Goal: Contribute content: Contribute content

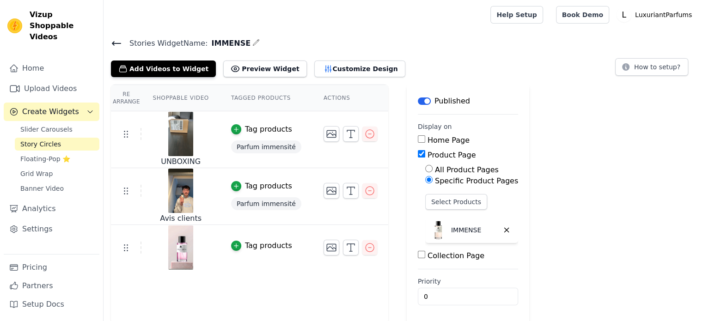
click at [45, 81] on link "Upload Videos" at bounding box center [52, 88] width 96 height 18
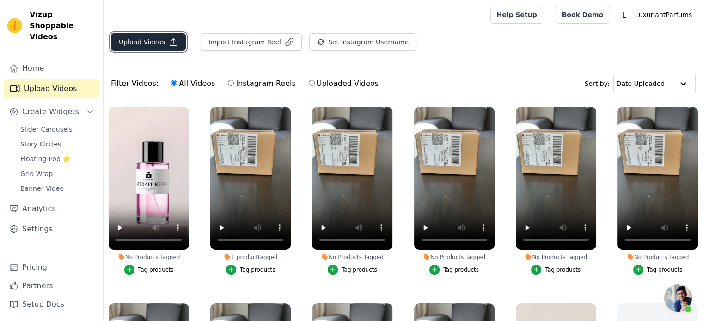
click at [130, 44] on button "Upload Videos" at bounding box center [148, 42] width 75 height 18
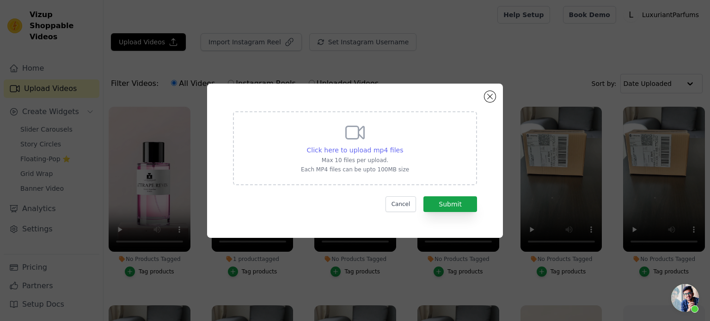
click at [348, 148] on span "Click here to upload mp4 files" at bounding box center [355, 149] width 97 height 7
click at [402, 146] on input "Click here to upload mp4 files Max 10 files per upload. Each MP4 files can be u…" at bounding box center [402, 145] width 0 height 0
click at [353, 149] on span "Click here to upload mp4 files" at bounding box center [355, 149] width 97 height 7
click at [402, 146] on input "Click here to upload mp4 files Max 10 files per upload. Each MP4 files can be u…" at bounding box center [402, 145] width 0 height 0
type input "C:\fakepath\ATTRAPE REVES.mp4"
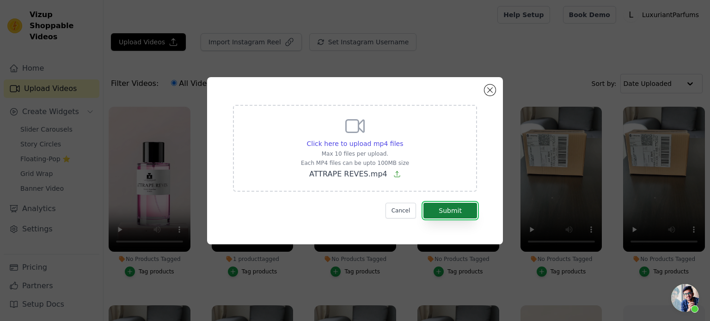
click at [469, 211] on button "Submit" at bounding box center [450, 211] width 54 height 16
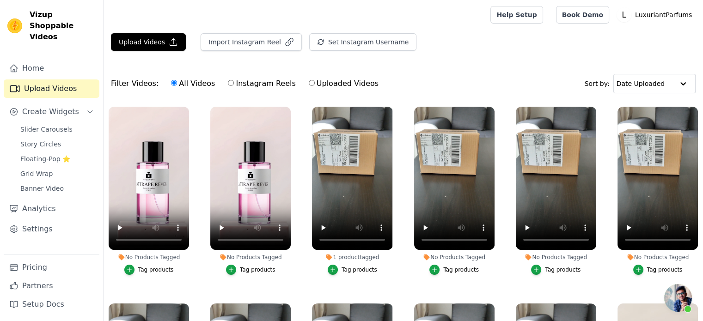
click at [149, 266] on div "Tag products" at bounding box center [156, 269] width 36 height 7
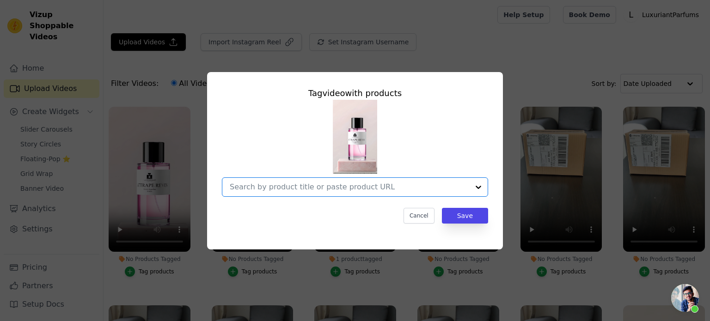
click at [387, 185] on input "No Products Tagged Tag video with products Option undefined, selected. Select i…" at bounding box center [349, 186] width 239 height 9
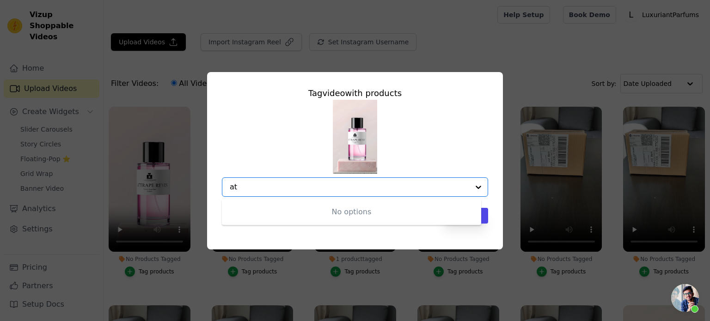
type input "a"
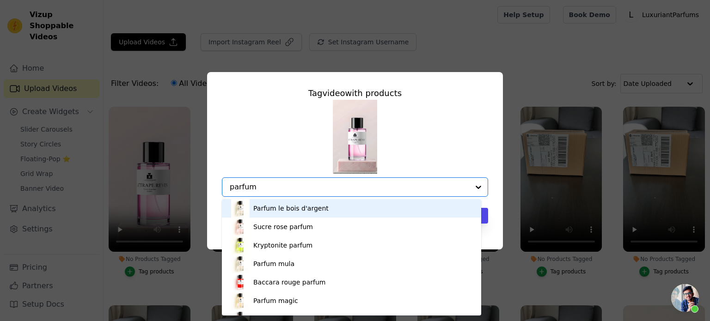
type input "parfum"
click at [280, 142] on div "Parfum le bois d'argent Sucre rose parfum Kryptonite parfum Parfum mula Baccara…" at bounding box center [355, 148] width 266 height 97
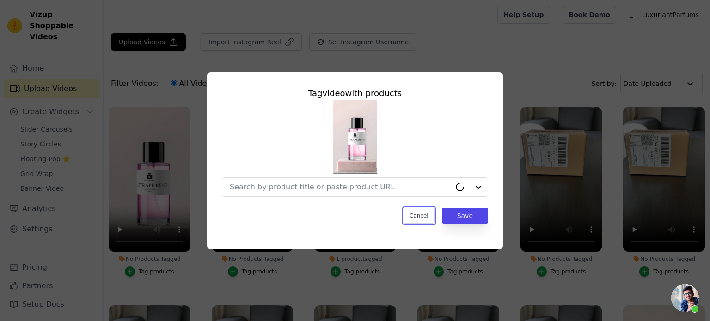
click at [417, 219] on button "Cancel" at bounding box center [418, 216] width 31 height 16
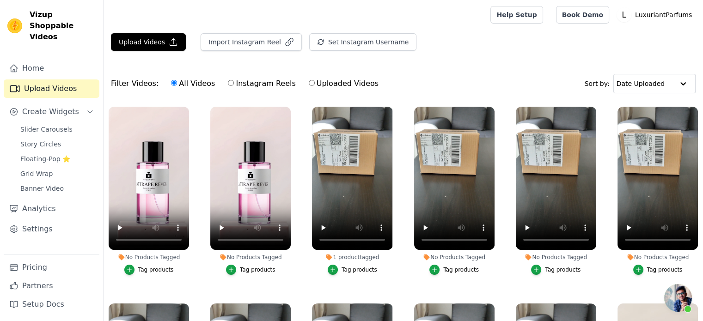
click at [154, 270] on div "Tag products" at bounding box center [156, 269] width 36 height 7
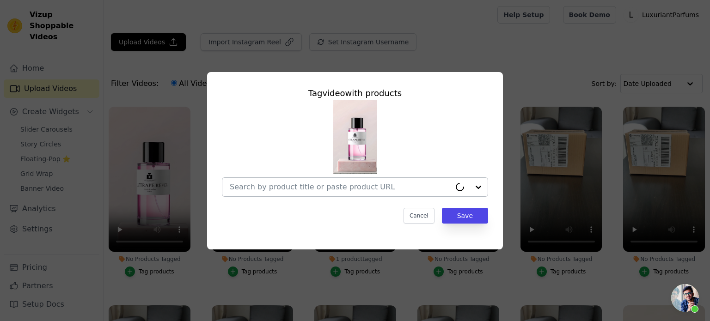
click at [391, 182] on input "No Products Tagged Tag video with products Cancel Save Tag products" at bounding box center [340, 186] width 221 height 9
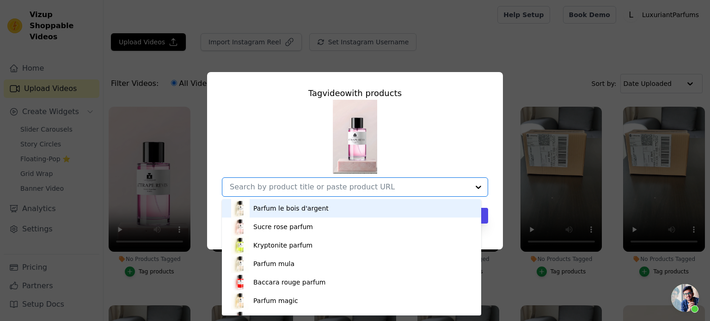
click at [194, 57] on div "Tag video with products Parfum le bois d'argent Sucre rose parfum Kryptonite pa…" at bounding box center [355, 160] width 680 height 207
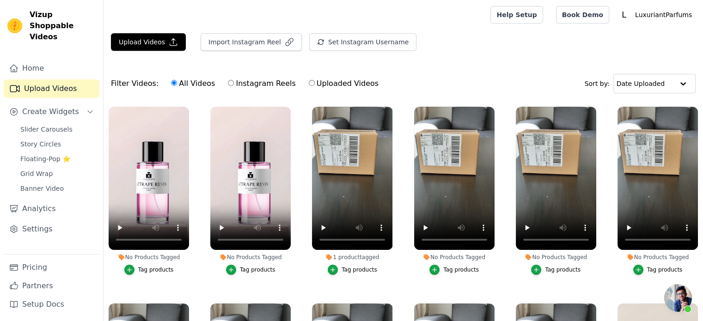
click at [146, 266] on div "Tag products" at bounding box center [156, 269] width 36 height 7
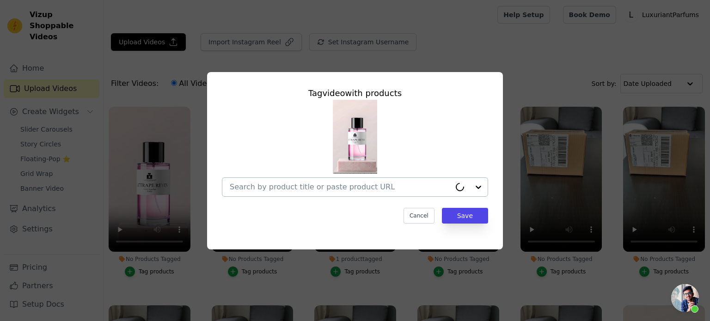
click at [278, 186] on input "No Products Tagged Tag video with products Cancel Save Tag products" at bounding box center [340, 186] width 221 height 9
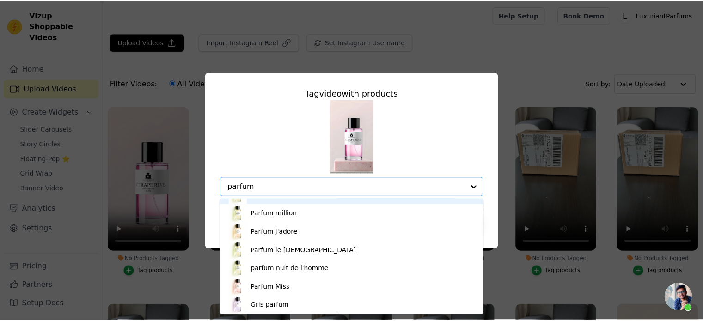
scroll to position [517, 0]
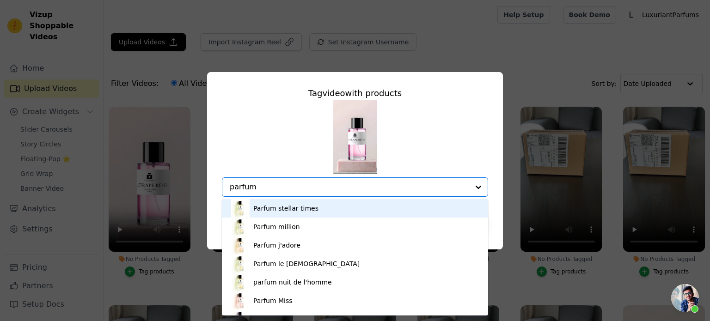
type input "parfum"
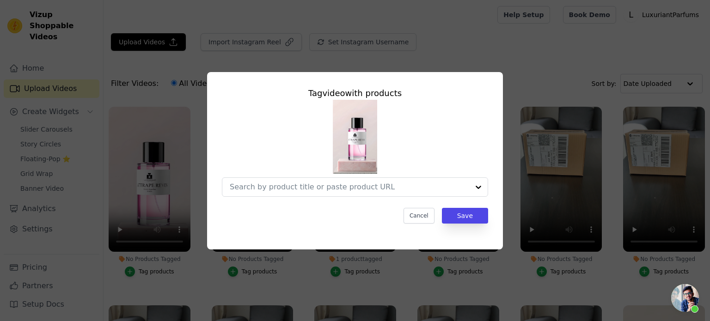
click at [256, 155] on div at bounding box center [355, 148] width 266 height 97
click at [374, 188] on input "No Products Tagged Tag video with products Option undefined, selected. Select i…" at bounding box center [349, 186] width 239 height 9
click at [444, 121] on div at bounding box center [355, 148] width 266 height 97
click at [425, 216] on button "Cancel" at bounding box center [418, 216] width 31 height 16
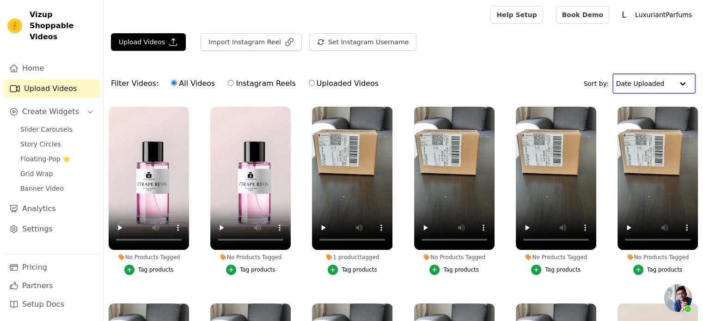
click at [658, 88] on input "text" at bounding box center [644, 83] width 57 height 18
click at [555, 42] on div "Upload Videos Import Instagram Reel Set Instagram Username Import Latest IG Ree…" at bounding box center [402, 45] width 599 height 25
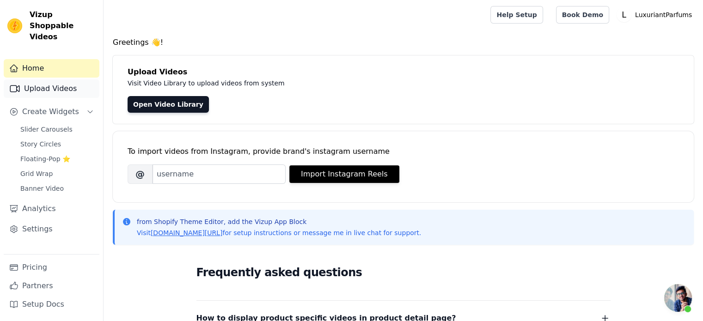
click at [64, 80] on link "Upload Videos" at bounding box center [52, 88] width 96 height 18
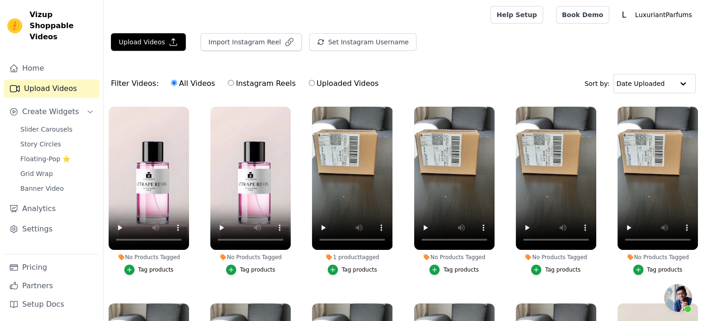
click at [156, 268] on div "Tag products" at bounding box center [156, 269] width 36 height 7
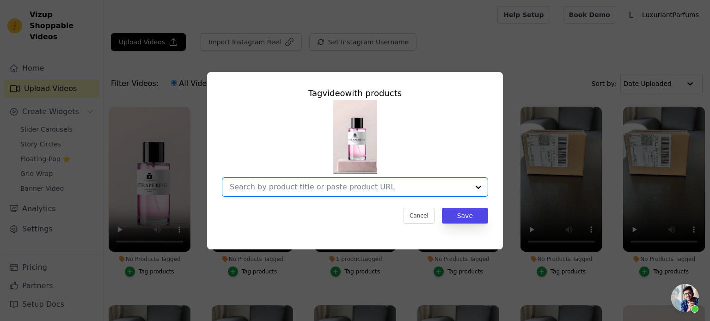
click at [285, 187] on input "No Products Tagged Tag video with products Option undefined, selected. Select i…" at bounding box center [349, 186] width 239 height 9
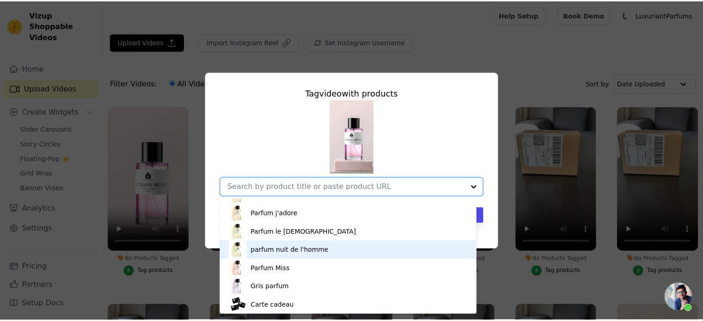
scroll to position [536, 0]
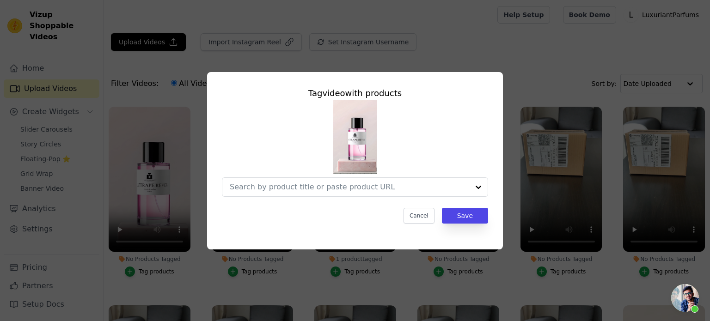
click at [279, 150] on div at bounding box center [355, 148] width 266 height 97
click at [414, 223] on button "Cancel" at bounding box center [418, 216] width 31 height 16
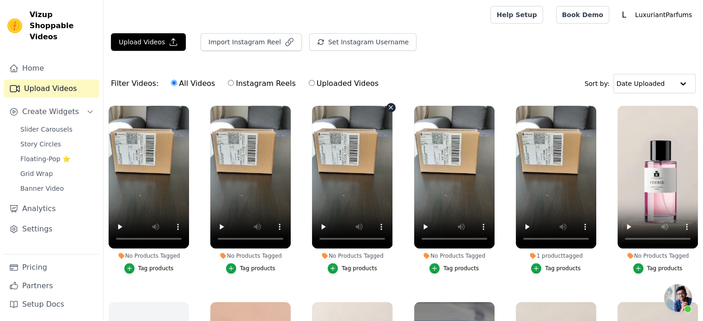
scroll to position [0, 0]
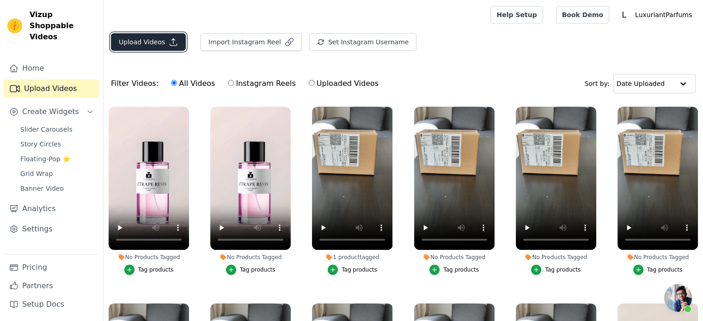
click at [146, 40] on button "Upload Videos" at bounding box center [148, 42] width 75 height 18
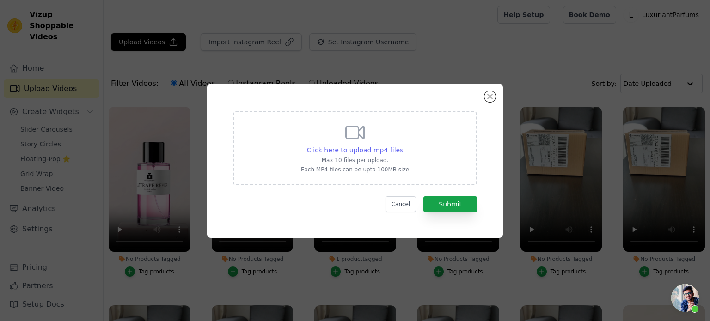
click at [351, 154] on span "Click here to upload mp4 files" at bounding box center [355, 149] width 97 height 7
click at [402, 146] on input "Click here to upload mp4 files Max 10 files per upload. Each MP4 files can be u…" at bounding box center [402, 145] width 0 height 0
type input "C:\fakepath\BITTER PEACH.mp4"
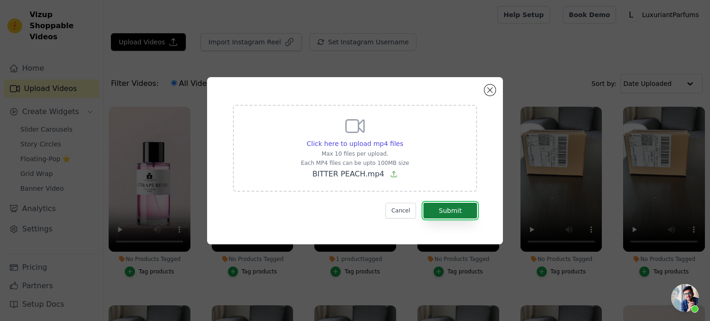
click at [461, 216] on button "Submit" at bounding box center [450, 211] width 54 height 16
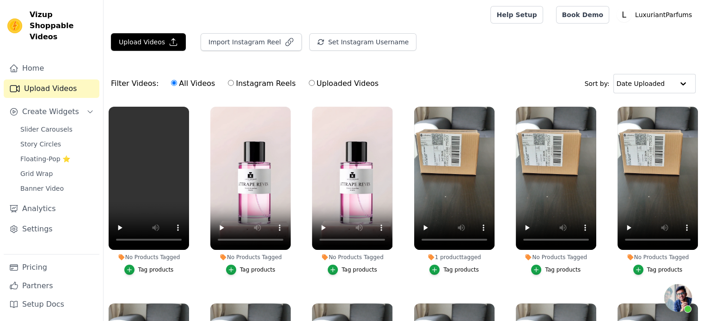
drag, startPoint x: 452, startPoint y: 70, endPoint x: 447, endPoint y: 64, distance: 7.6
click at [452, 70] on div "Filter Videos: All Videos Instagram Reels Uploaded Videos Sort by: Date Uploaded" at bounding box center [402, 84] width 599 height 36
click at [146, 40] on button "Upload Videos" at bounding box center [148, 42] width 75 height 18
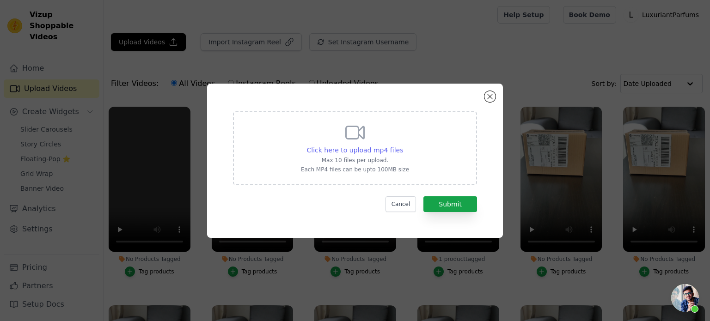
click at [343, 152] on span "Click here to upload mp4 files" at bounding box center [355, 149] width 97 height 7
click at [402, 146] on input "Click here to upload mp4 files Max 10 files per upload. Each MP4 files can be u…" at bounding box center [402, 145] width 0 height 0
type input "C:\fakepath\THE CHRONIC.mp4"
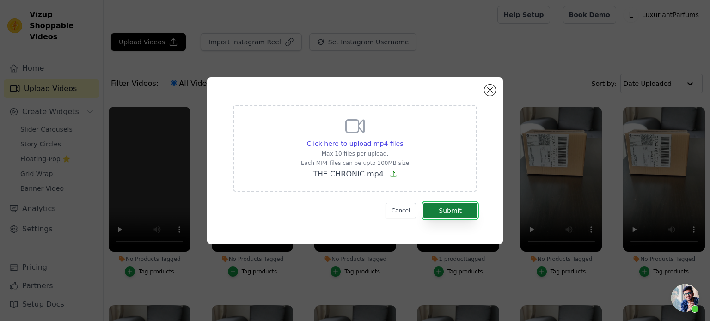
click at [447, 205] on button "Submit" at bounding box center [450, 211] width 54 height 16
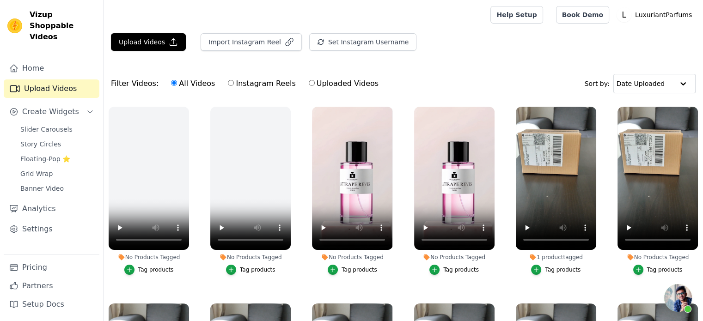
click at [407, 64] on div "Upload Videos Import Instagram Reel Set Instagram Username Import Latest IG Ree…" at bounding box center [402, 213] width 599 height 360
click at [446, 73] on div "Filter Videos: All Videos Instagram Reels Uploaded Videos Sort by: Date Uploaded" at bounding box center [402, 84] width 599 height 36
click at [137, 36] on button "Upload Videos" at bounding box center [148, 42] width 75 height 18
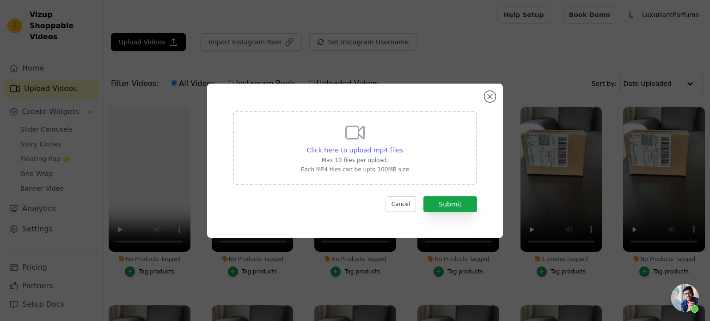
click at [343, 146] on span "Click here to upload mp4 files" at bounding box center [355, 149] width 97 height 7
click at [402, 146] on input "Click here to upload mp4 files Max 10 files per upload. Each MP4 files can be u…" at bounding box center [402, 145] width 0 height 0
type input "C:\fakepath\coco.mp4"
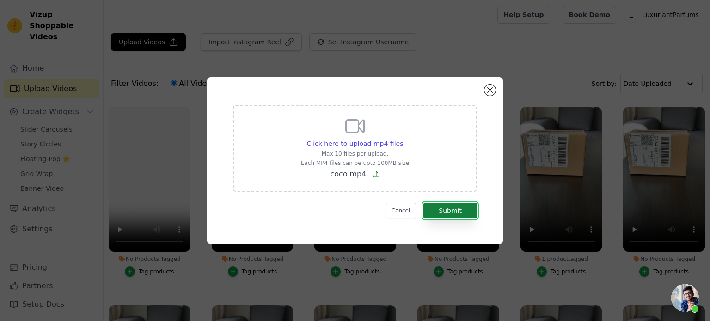
click at [445, 213] on button "Submit" at bounding box center [450, 211] width 54 height 16
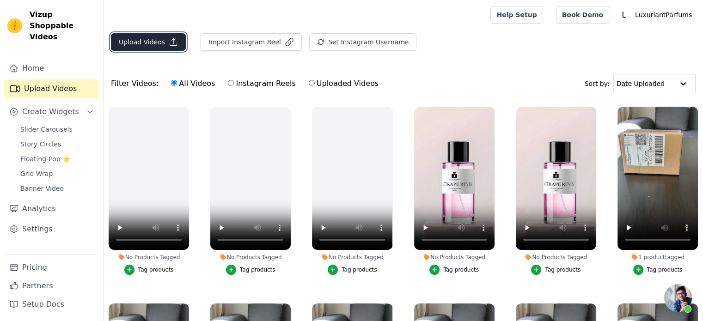
click at [137, 46] on button "Upload Videos" at bounding box center [148, 42] width 75 height 18
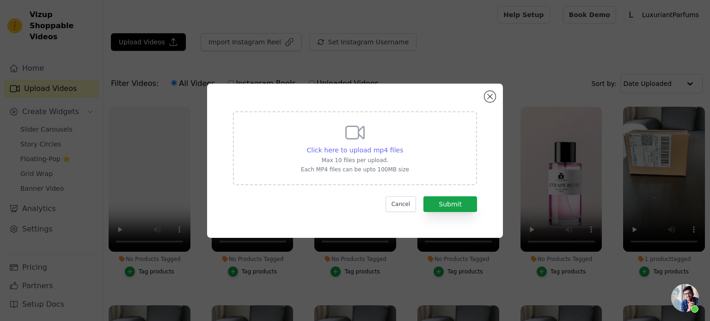
click at [336, 150] on span "Click here to upload mp4 files" at bounding box center [355, 149] width 97 height 7
click at [402, 146] on input "Click here to upload mp4 files Max 10 files per upload. Each MP4 files can be u…" at bounding box center [402, 145] width 0 height 0
type input "C:\fakepath\creme-brulée.mp4"
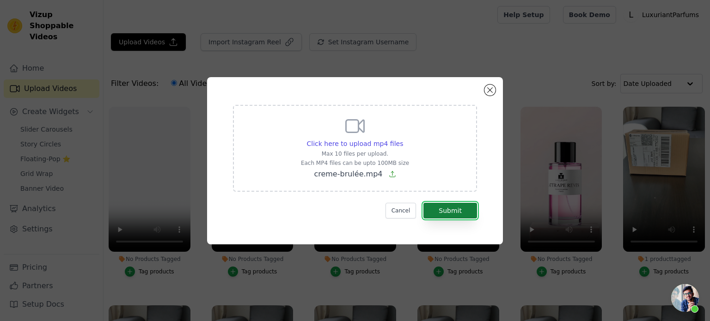
click at [467, 210] on button "Submit" at bounding box center [450, 211] width 54 height 16
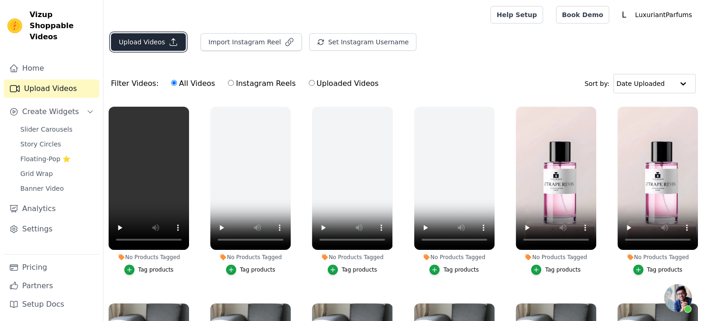
click at [128, 42] on button "Upload Videos" at bounding box center [148, 42] width 75 height 18
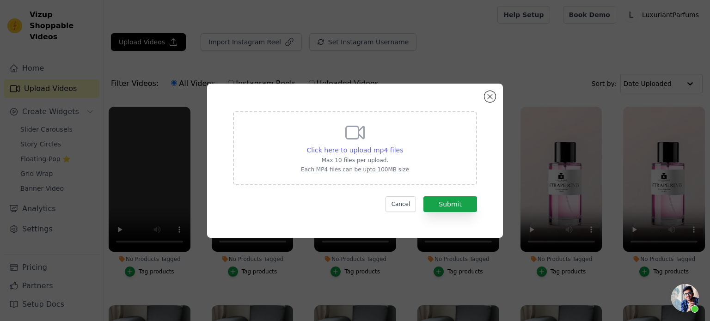
click at [356, 151] on span "Click here to upload mp4 files" at bounding box center [355, 149] width 97 height 7
click at [402, 146] on input "Click here to upload mp4 files Max 10 files per upload. Each MP4 files can be u…" at bounding box center [402, 145] width 0 height 0
type input "C:\fakepath\INTENSE.mp4"
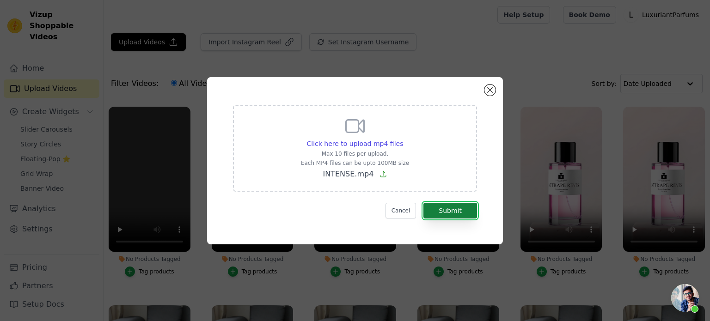
click at [453, 203] on button "Submit" at bounding box center [450, 211] width 54 height 16
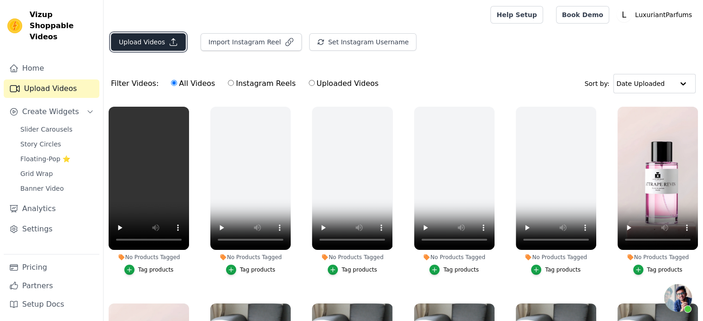
click at [136, 42] on button "Upload Videos" at bounding box center [148, 42] width 75 height 18
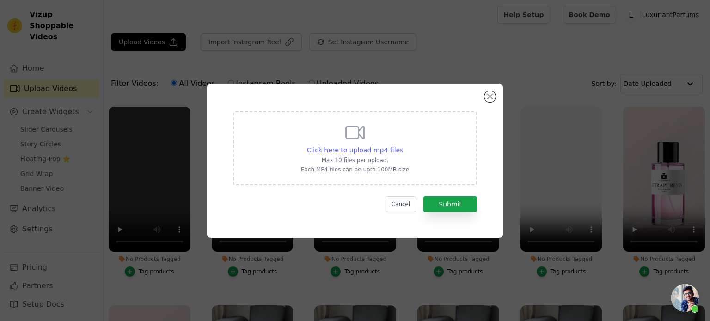
click at [345, 151] on span "Click here to upload mp4 files" at bounding box center [355, 149] width 97 height 7
click at [402, 146] on input "Click here to upload mp4 files Max 10 files per upload. Each MP4 files can be u…" at bounding box center [402, 145] width 0 height 0
type input "C:\fakepath\SUNSET.mp4"
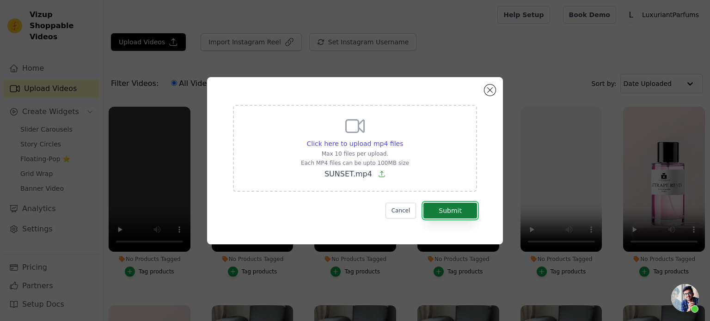
click at [450, 212] on button "Submit" at bounding box center [450, 211] width 54 height 16
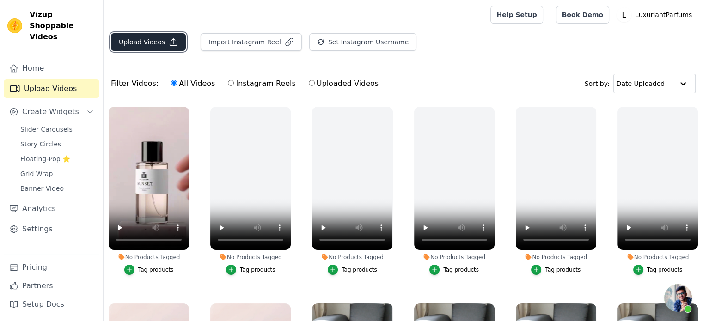
click at [127, 44] on button "Upload Videos" at bounding box center [148, 42] width 75 height 18
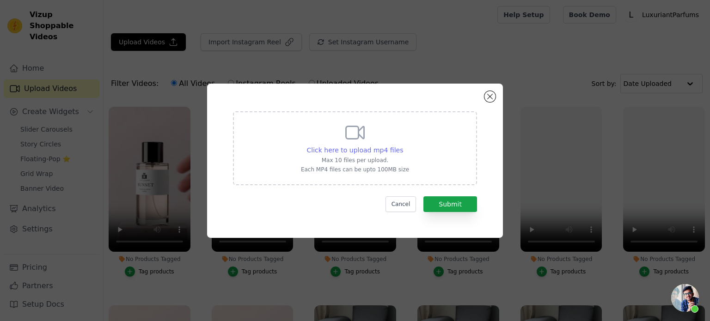
click at [323, 152] on span "Click here to upload mp4 files" at bounding box center [355, 149] width 97 height 7
click at [402, 146] on input "Click here to upload mp4 files Max 10 files per upload. Each MP4 files can be u…" at bounding box center [402, 145] width 0 height 0
type input "C:\fakepath\IMAGINE.mp4"
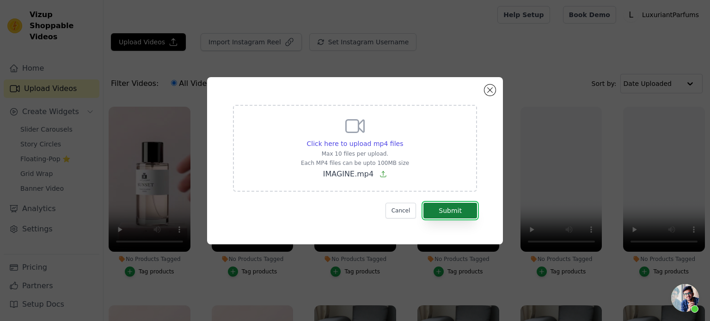
click at [454, 208] on button "Submit" at bounding box center [450, 211] width 54 height 16
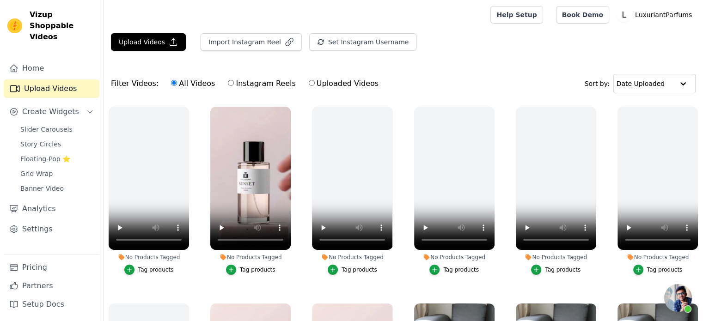
click at [365, 5] on div at bounding box center [295, 15] width 368 height 30
click at [143, 42] on button "Upload Videos" at bounding box center [148, 42] width 75 height 18
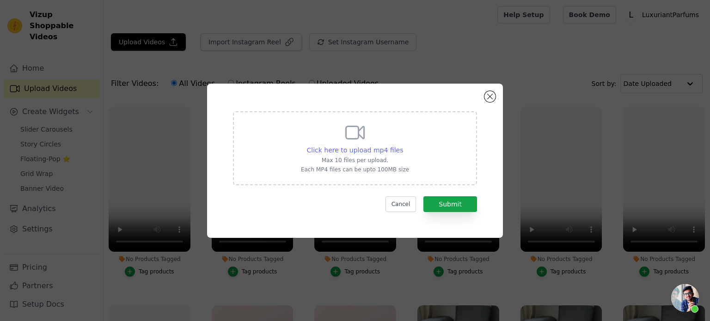
click at [331, 151] on span "Click here to upload mp4 files" at bounding box center [355, 149] width 97 height 7
click at [402, 146] on input "Click here to upload mp4 files Max 10 files per upload. Each MP4 files can be u…" at bounding box center [402, 145] width 0 height 0
type input "C:\fakepath\KISS.mp4"
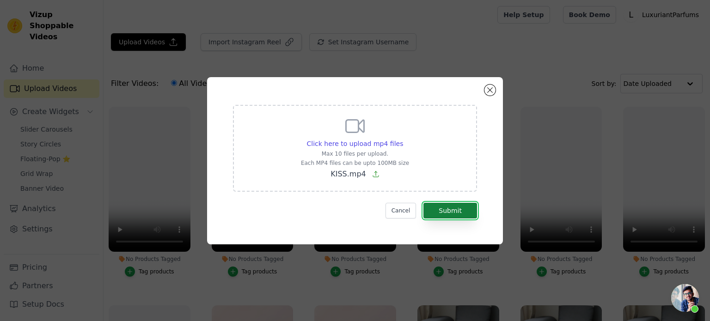
click at [456, 213] on button "Submit" at bounding box center [450, 211] width 54 height 16
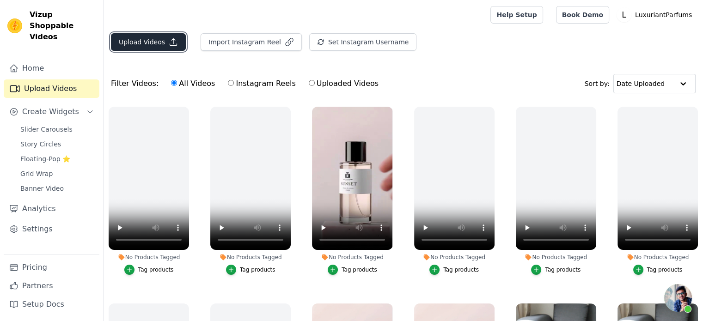
click at [139, 42] on button "Upload Videos" at bounding box center [148, 42] width 75 height 18
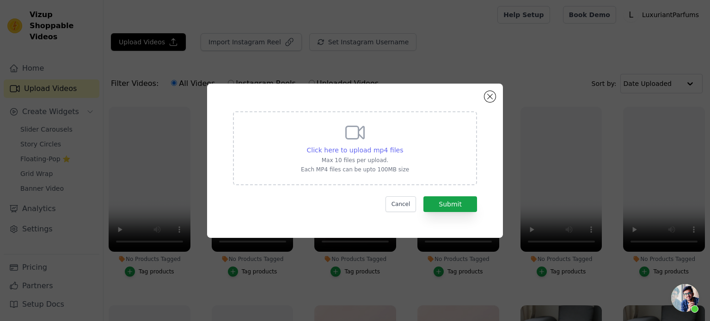
click at [327, 152] on span "Click here to upload mp4 files" at bounding box center [355, 149] width 97 height 7
click at [402, 146] on input "Click here to upload mp4 files Max 10 files per upload. Each MP4 files can be u…" at bounding box center [402, 145] width 0 height 0
type input "C:\fakepath\KRYPTO NUIT.mp4"
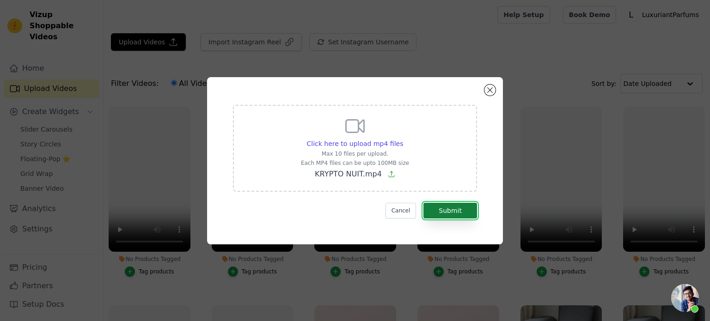
click at [449, 212] on button "Submit" at bounding box center [450, 211] width 54 height 16
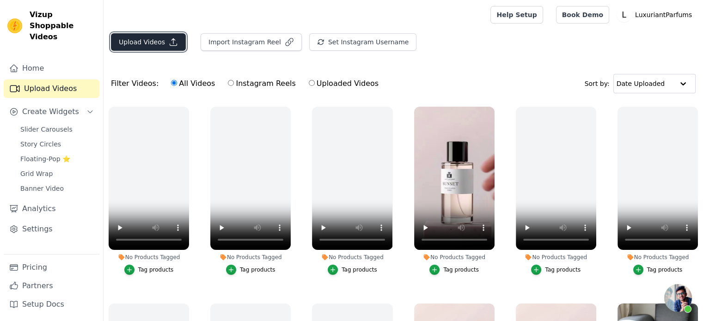
click at [130, 37] on button "Upload Videos" at bounding box center [148, 42] width 75 height 18
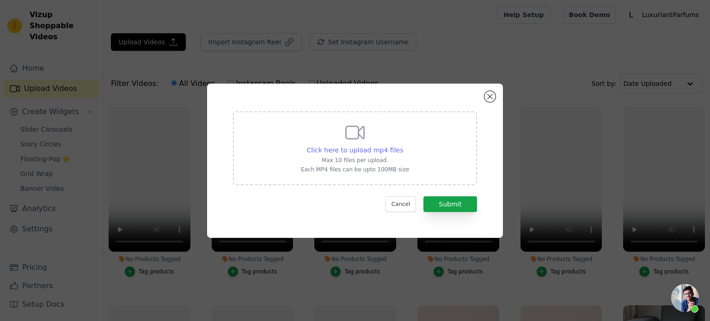
click at [331, 151] on span "Click here to upload mp4 files" at bounding box center [355, 149] width 97 height 7
click at [402, 146] on input "Click here to upload mp4 files Max 10 files per upload. Each MP4 files can be u…" at bounding box center [402, 145] width 0 height 0
type input "C:\fakepath\LOST-CHERRY.mp4"
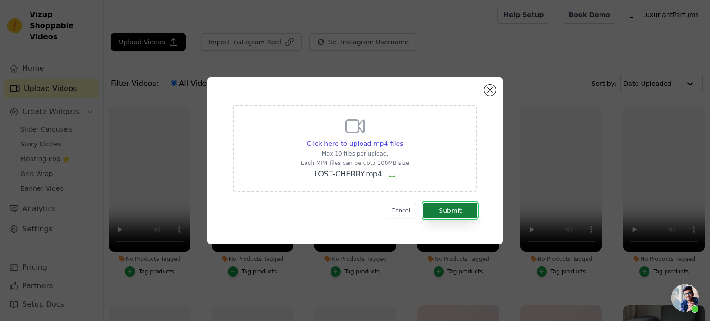
click at [456, 213] on button "Submit" at bounding box center [450, 211] width 54 height 16
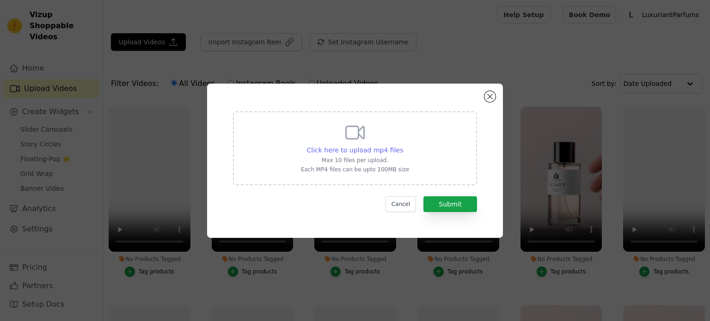
click at [366, 147] on span "Click here to upload mp4 files" at bounding box center [355, 149] width 97 height 7
click at [402, 146] on input "Click here to upload mp4 files Max 10 files per upload. Each MP4 files can be u…" at bounding box center [402, 145] width 0 height 0
type input "C:\fakepath\OUD ARAB.mp4"
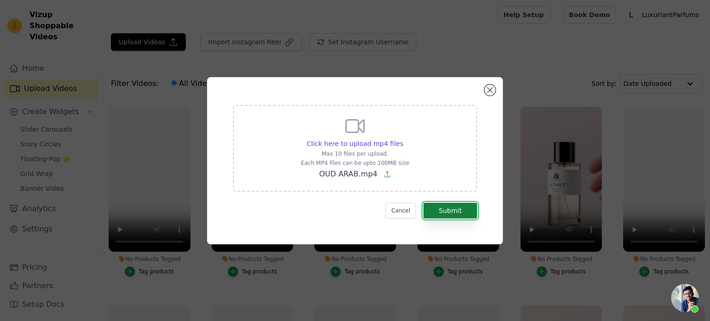
click at [463, 216] on button "Submit" at bounding box center [450, 211] width 54 height 16
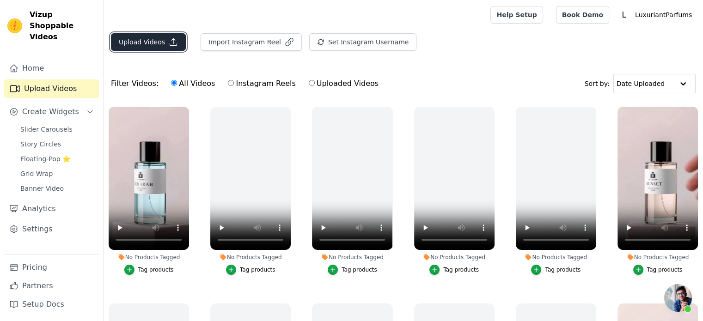
click at [134, 43] on button "Upload Videos" at bounding box center [148, 42] width 75 height 18
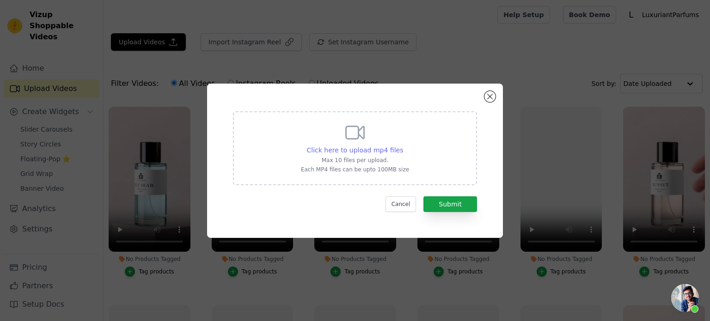
click at [347, 151] on span "Click here to upload mp4 files" at bounding box center [355, 149] width 97 height 7
click at [402, 146] on input "Click here to upload mp4 files Max 10 files per upload. Each MP4 files can be u…" at bounding box center [402, 145] width 0 height 0
type input "C:\fakepath\MUSC.mp4"
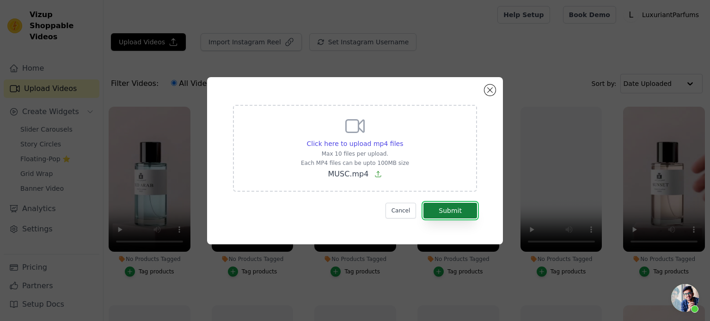
click at [459, 215] on button "Submit" at bounding box center [450, 211] width 54 height 16
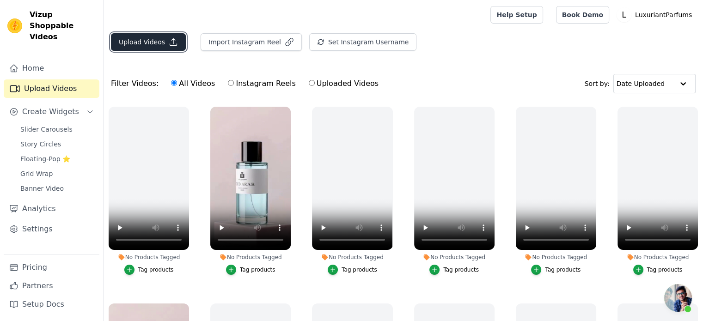
click at [144, 46] on button "Upload Videos" at bounding box center [148, 42] width 75 height 18
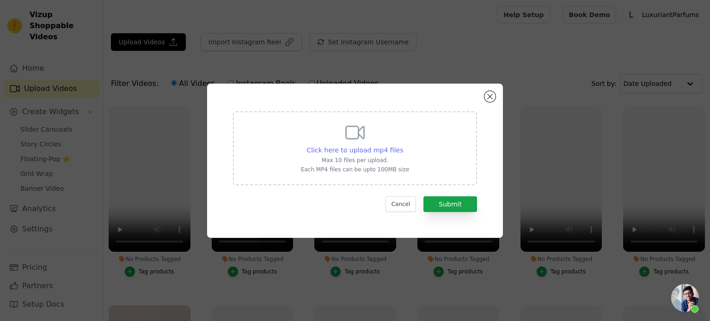
click at [327, 146] on span "Click here to upload mp4 files" at bounding box center [355, 149] width 97 height 7
click at [402, 146] on input "Click here to upload mp4 files Max 10 files per upload. Each MP4 files can be u…" at bounding box center [402, 145] width 0 height 0
type input "C:\fakepath\OMBRE NOMADE.mp4"
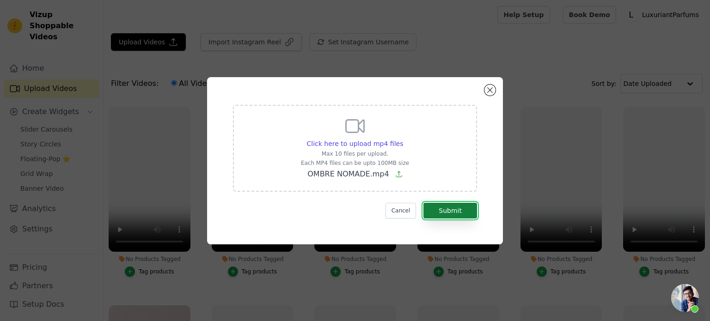
click at [443, 215] on button "Submit" at bounding box center [450, 211] width 54 height 16
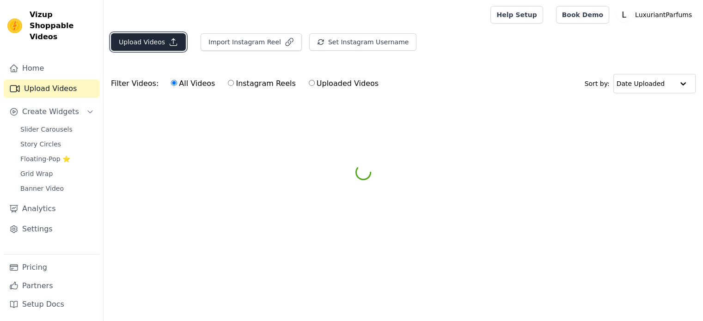
click at [139, 42] on button "Upload Videos" at bounding box center [148, 42] width 75 height 18
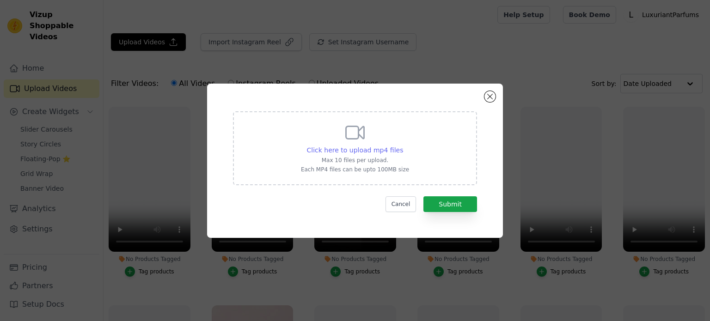
click at [348, 149] on span "Click here to upload mp4 files" at bounding box center [355, 149] width 97 height 7
click at [402, 146] on input "Click here to upload mp4 files Max 10 files per upload. Each MP4 files can be u…" at bounding box center [402, 145] width 0 height 0
type input "C:\fakepath\OUD.mp4"
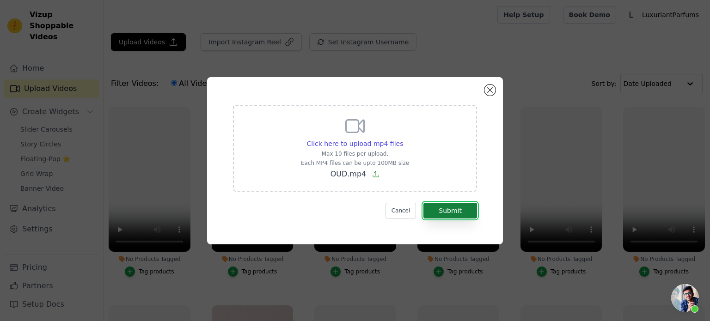
click at [451, 212] on button "Submit" at bounding box center [450, 211] width 54 height 16
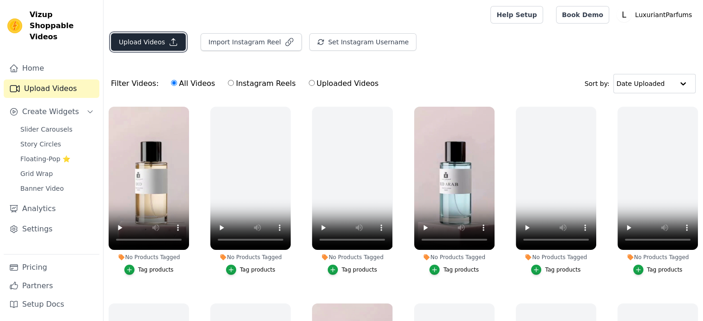
click at [137, 41] on button "Upload Videos" at bounding box center [148, 42] width 75 height 18
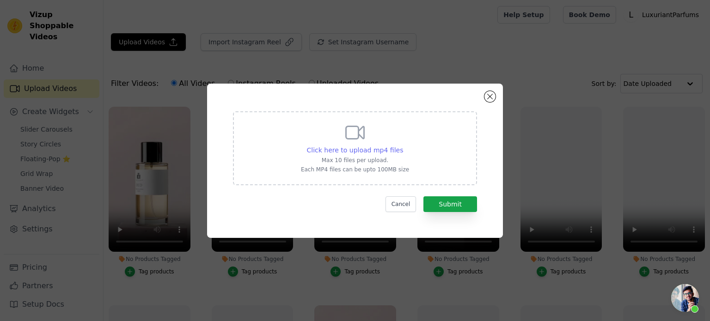
click at [338, 149] on span "Click here to upload mp4 files" at bounding box center [355, 149] width 97 height 7
click at [402, 146] on input "Click here to upload mp4 files Max 10 files per upload. Each MP4 files can be u…" at bounding box center [402, 145] width 0 height 0
type input "C:\fakepath\MARACUJA.mp4"
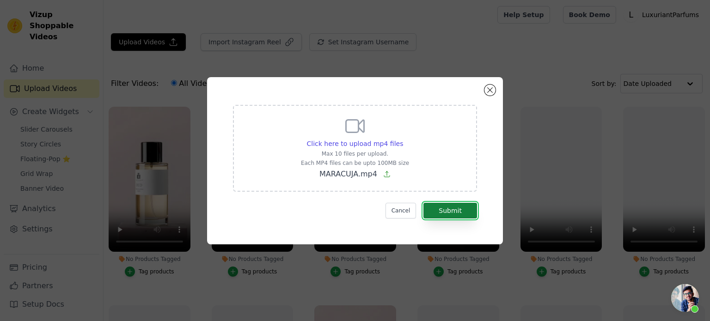
click at [453, 213] on button "Submit" at bounding box center [450, 211] width 54 height 16
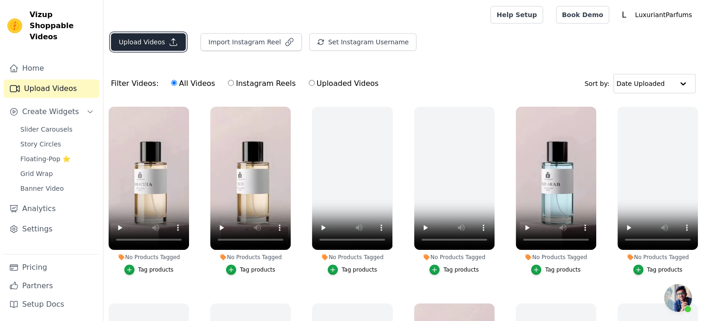
click at [135, 39] on button "Upload Videos" at bounding box center [148, 42] width 75 height 18
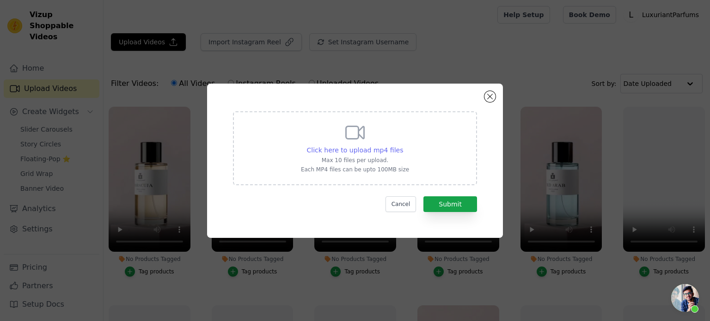
click at [327, 151] on span "Click here to upload mp4 files" at bounding box center [355, 149] width 97 height 7
click at [402, 146] on input "Click here to upload mp4 files Max 10 files per upload. Each MP4 files can be u…" at bounding box center [402, 145] width 0 height 0
type input "C:\fakepath\OR ROYAL.mp4"
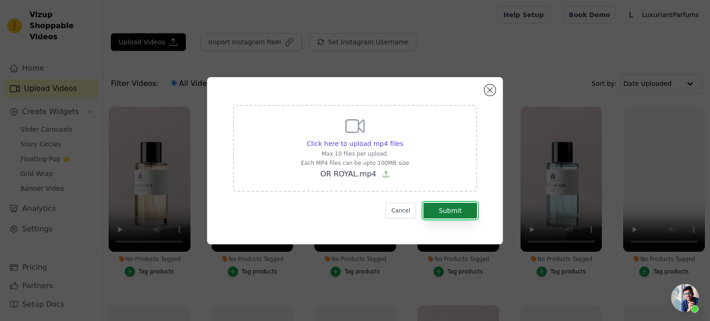
click at [456, 209] on button "Submit" at bounding box center [450, 211] width 54 height 16
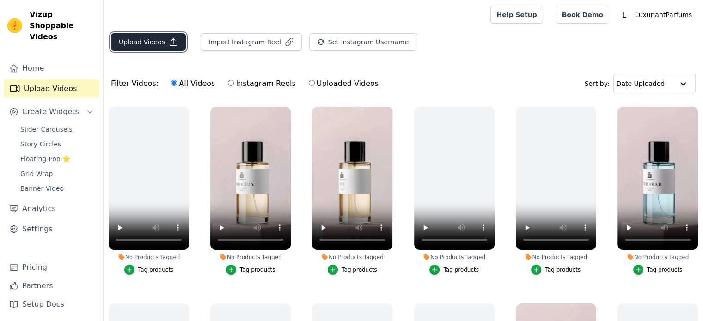
click at [129, 37] on button "Upload Videos" at bounding box center [148, 42] width 75 height 18
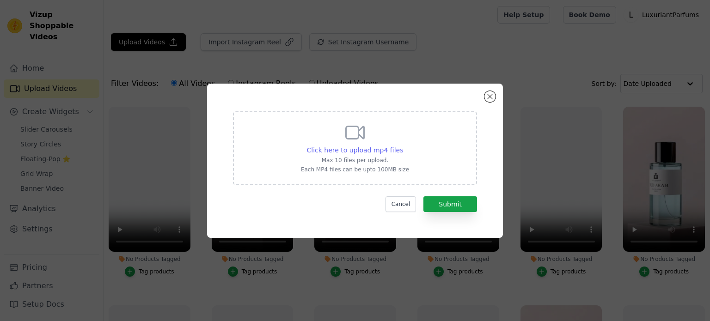
click at [346, 153] on span "Click here to upload mp4 files" at bounding box center [355, 149] width 97 height 7
click at [402, 146] on input "Click here to upload mp4 files Max 10 files per upload. Each MP4 files can be u…" at bounding box center [402, 145] width 0 height 0
type input "C:\fakepath\SCANDALE FEMME.mp4"
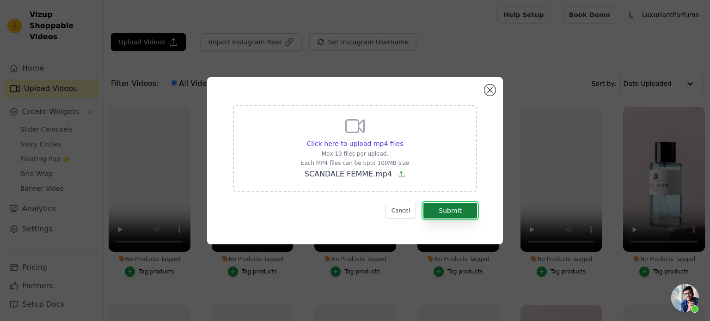
click at [461, 214] on button "Submit" at bounding box center [450, 211] width 54 height 16
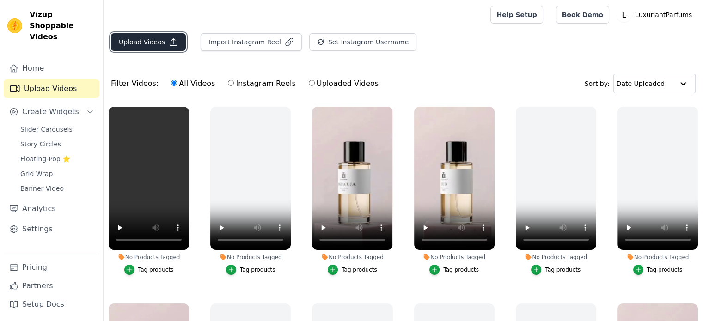
click at [128, 46] on button "Upload Videos" at bounding box center [148, 42] width 75 height 18
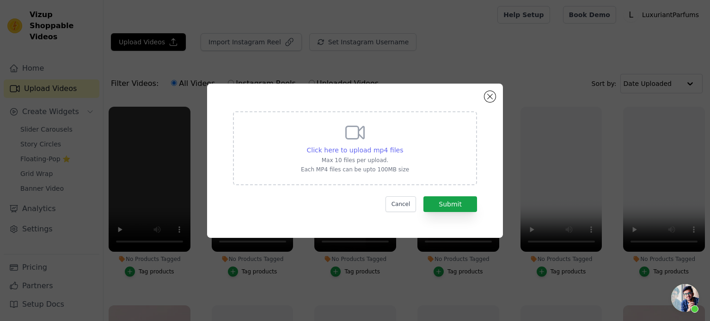
click at [351, 152] on span "Click here to upload mp4 files" at bounding box center [355, 149] width 97 height 7
click at [402, 146] on input "Click here to upload mp4 files Max 10 files per upload. Each MP4 files can be u…" at bounding box center [402, 145] width 0 height 0
type input "C:\fakepath\SCANDALE HOMME.mp4"
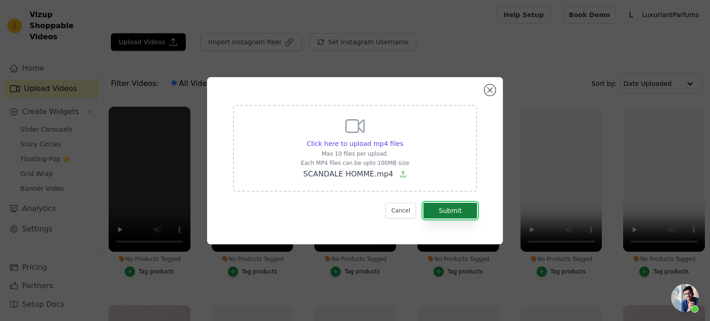
click at [458, 211] on button "Submit" at bounding box center [450, 211] width 54 height 16
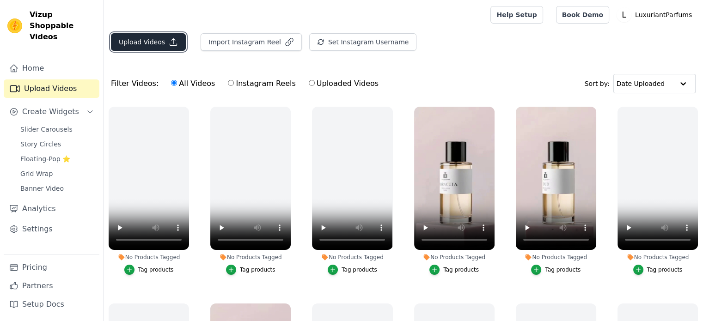
click at [139, 47] on button "Upload Videos" at bounding box center [148, 42] width 75 height 18
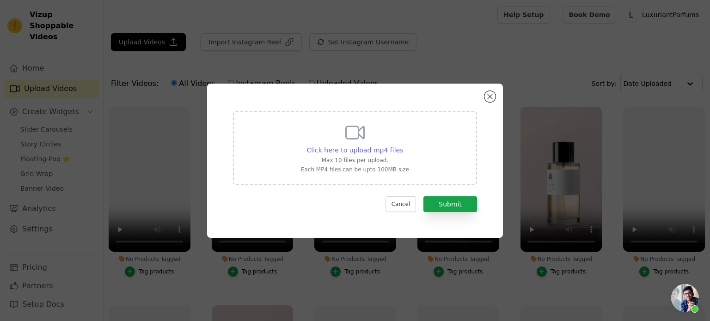
click at [336, 148] on span "Click here to upload mp4 files" at bounding box center [355, 149] width 97 height 7
click at [402, 146] on input "Click here to upload mp4 files Max 10 files per upload. Each MP4 files can be u…" at bounding box center [402, 145] width 0 height 0
type input "C:\fakepath\STRONGER WITH YOU.mp4"
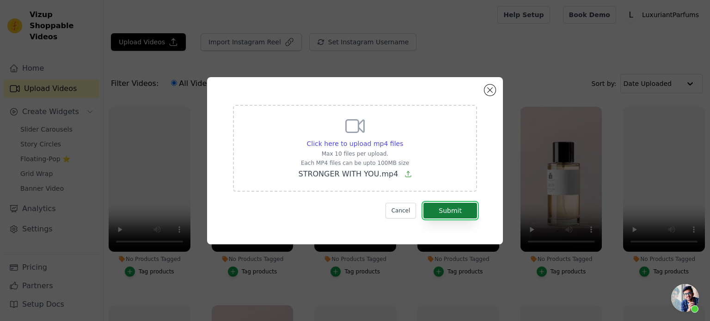
click at [455, 213] on button "Submit" at bounding box center [450, 211] width 54 height 16
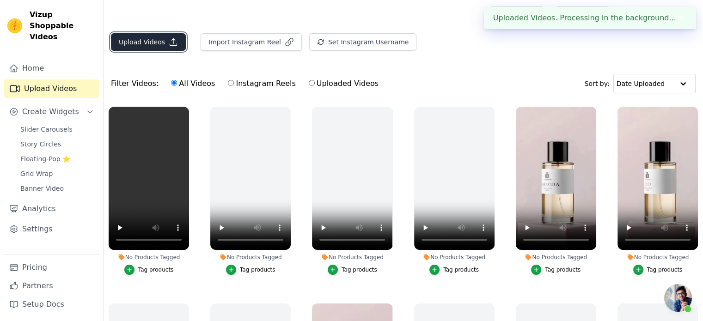
click at [141, 42] on button "Upload Videos" at bounding box center [148, 42] width 75 height 18
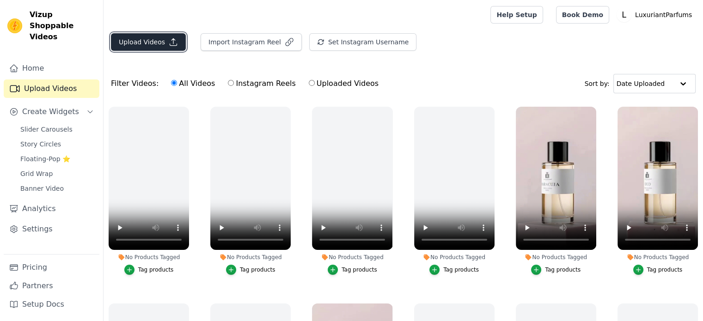
click at [133, 41] on button "Upload Videos" at bounding box center [148, 42] width 75 height 18
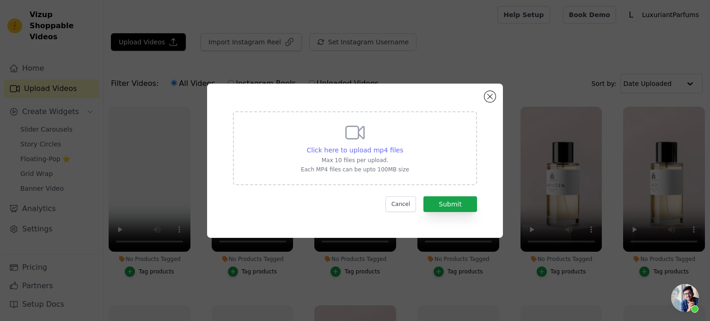
click at [350, 146] on span "Click here to upload mp4 files" at bounding box center [355, 149] width 97 height 7
click at [402, 146] on input "Click here to upload mp4 files Max 10 files per upload. Each MP4 files can be u…" at bounding box center [402, 145] width 0 height 0
type input "C:\fakepath\SUCRE NOIR.mp4"
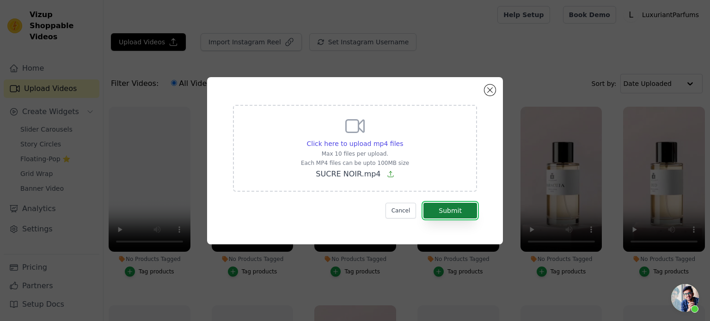
click at [454, 211] on button "Submit" at bounding box center [450, 211] width 54 height 16
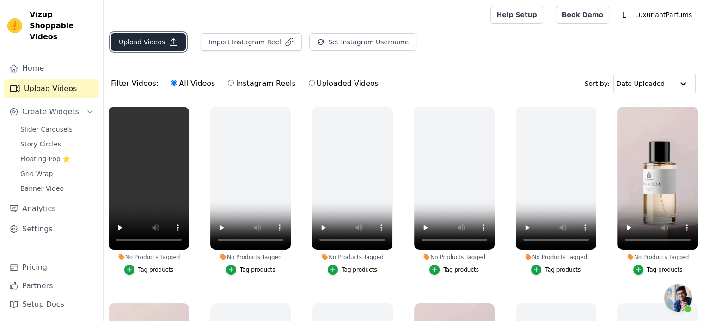
click at [133, 42] on button "Upload Videos" at bounding box center [148, 42] width 75 height 18
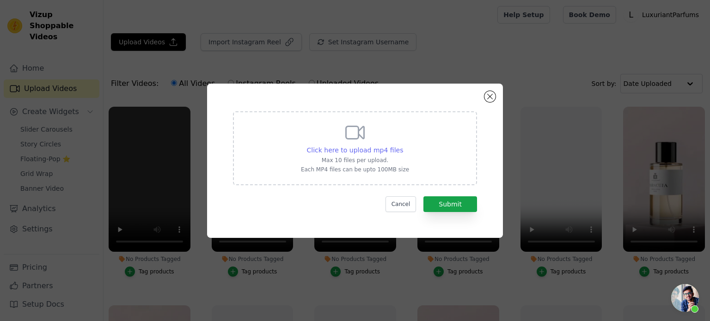
click at [334, 148] on span "Click here to upload mp4 files" at bounding box center [355, 149] width 97 height 7
click at [402, 146] on input "Click here to upload mp4 files Max 10 files per upload. Each MP4 files can be u…" at bounding box center [402, 145] width 0 height 0
type input "C:\fakepath\SUPREME BOUQUET.mp4"
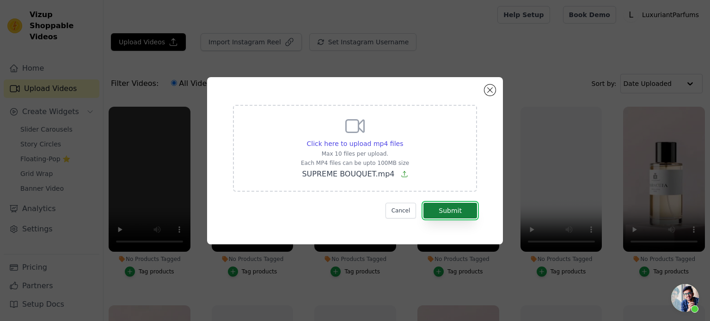
click at [462, 216] on button "Submit" at bounding box center [450, 211] width 54 height 16
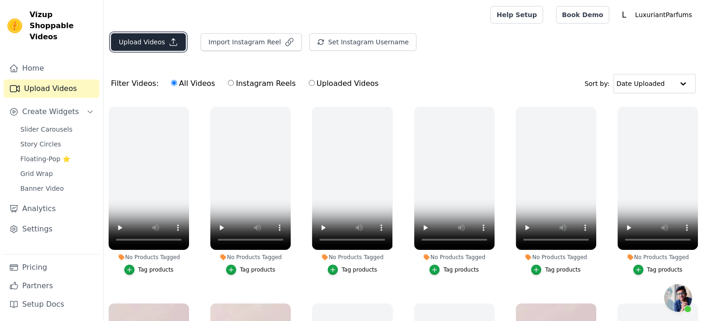
drag, startPoint x: 0, startPoint y: 0, endPoint x: 140, endPoint y: 47, distance: 148.0
click at [140, 47] on button "Upload Videos" at bounding box center [148, 42] width 75 height 18
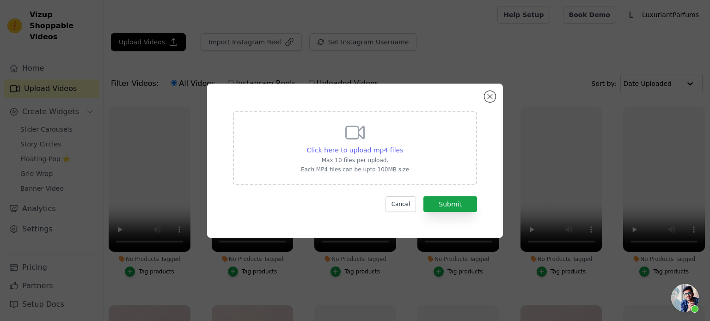
click at [333, 149] on span "Click here to upload mp4 files" at bounding box center [355, 149] width 97 height 7
click at [402, 146] on input "Click here to upload mp4 files Max 10 files per upload. Each MP4 files can be u…" at bounding box center [402, 145] width 0 height 0
type input "C:\fakepath\YARA.mp4"
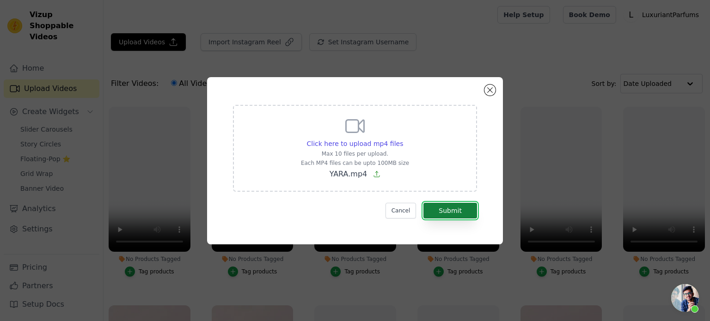
click at [456, 212] on button "Submit" at bounding box center [450, 211] width 54 height 16
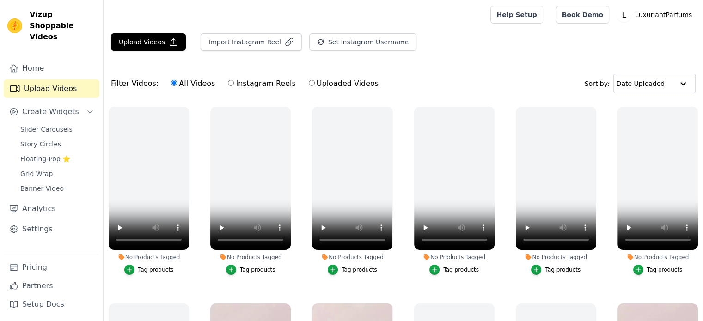
drag, startPoint x: 215, startPoint y: 63, endPoint x: 449, endPoint y: 37, distance: 235.2
click at [215, 63] on div "Upload Videos Import Instagram Reel Set Instagram Username Import Latest IG Ree…" at bounding box center [402, 213] width 599 height 360
click at [128, 40] on button "Upload Videos" at bounding box center [148, 42] width 75 height 18
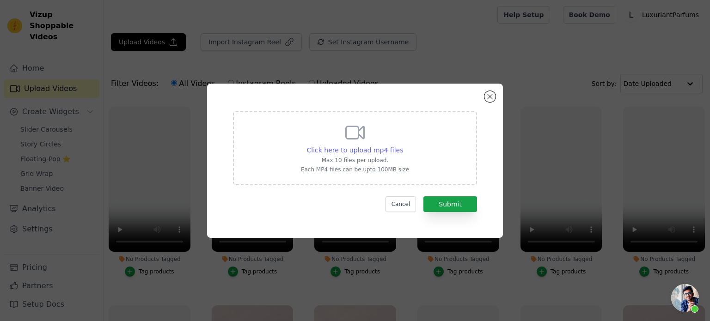
click at [341, 149] on span "Click here to upload mp4 files" at bounding box center [355, 149] width 97 height 7
click at [402, 146] on input "Click here to upload mp4 files Max 10 files per upload. Each MP4 files can be u…" at bounding box center [402, 145] width 0 height 0
type input "C:\fakepath\KRYPTO ABSOLU.mp4"
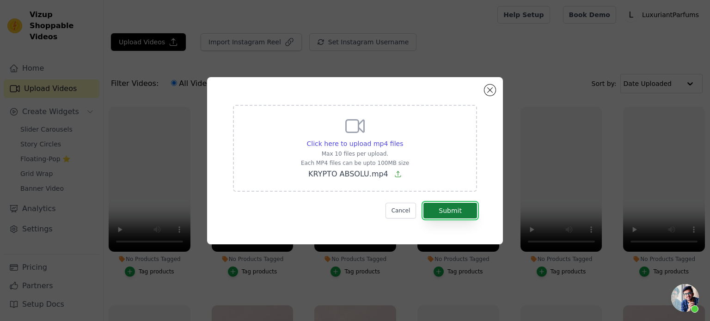
click at [460, 210] on button "Submit" at bounding box center [450, 211] width 54 height 16
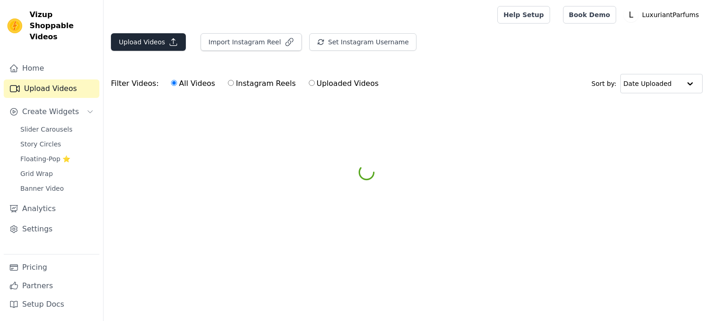
click at [233, 3] on div at bounding box center [298, 15] width 375 height 30
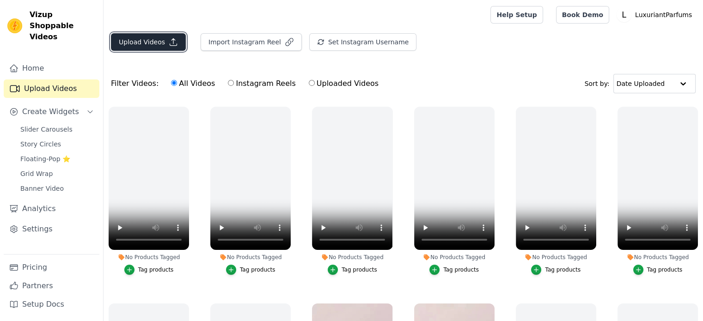
click at [139, 43] on button "Upload Videos" at bounding box center [148, 42] width 75 height 18
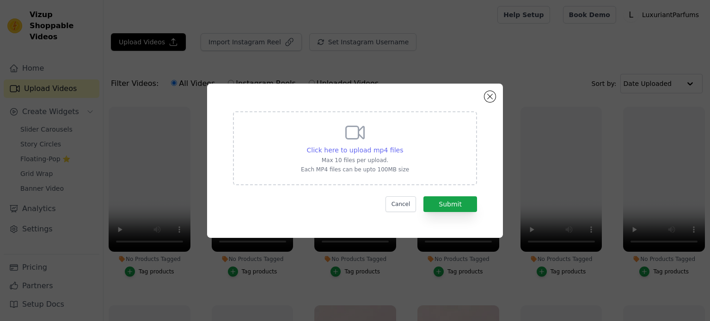
click at [337, 148] on span "Click here to upload mp4 files" at bounding box center [355, 149] width 97 height 7
click at [402, 146] on input "Click here to upload mp4 files Max 10 files per upload. Each MP4 files can be u…" at bounding box center [402, 145] width 0 height 0
type input "C:\fakepath\SANTAL.mp4"
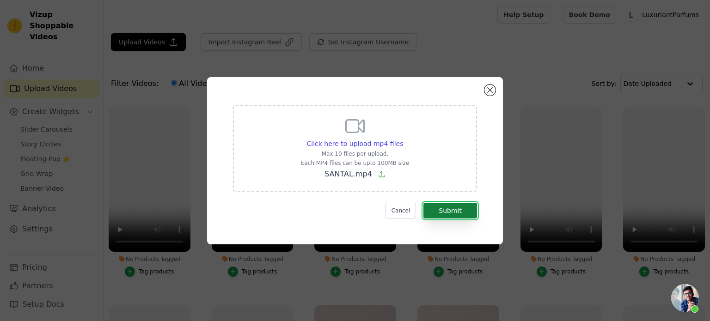
click at [457, 212] on button "Submit" at bounding box center [450, 211] width 54 height 16
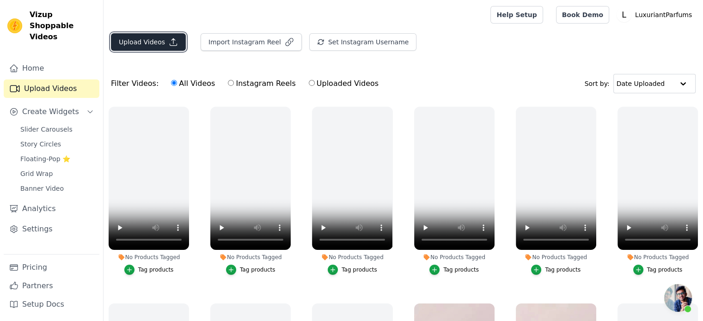
click at [128, 45] on button "Upload Videos" at bounding box center [148, 42] width 75 height 18
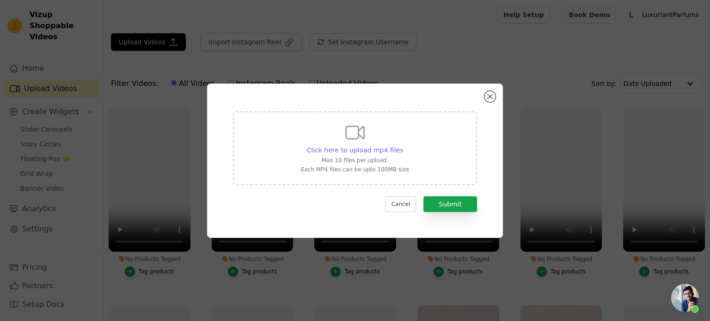
click at [342, 151] on span "Click here to upload mp4 files" at bounding box center [355, 149] width 97 height 7
click at [402, 146] on input "Click here to upload mp4 files Max 10 files per upload. Each MP4 files can be u…" at bounding box center [402, 145] width 0 height 0
type input "C:\fakepath\VENOM.mp4"
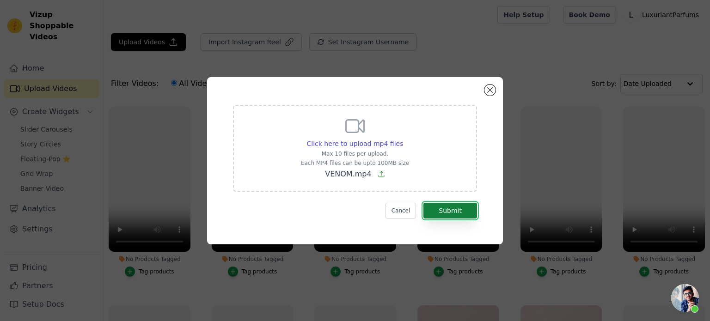
click at [455, 216] on button "Submit" at bounding box center [450, 211] width 54 height 16
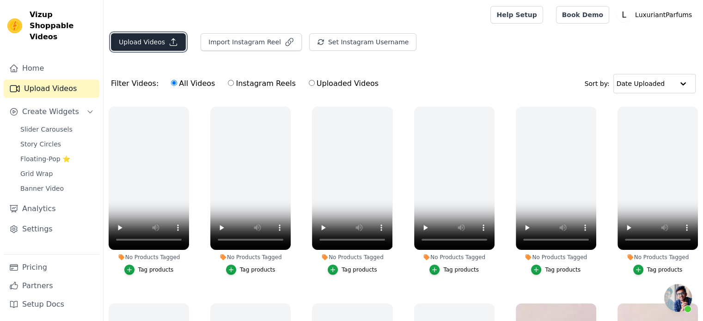
click at [134, 39] on button "Upload Videos" at bounding box center [148, 42] width 75 height 18
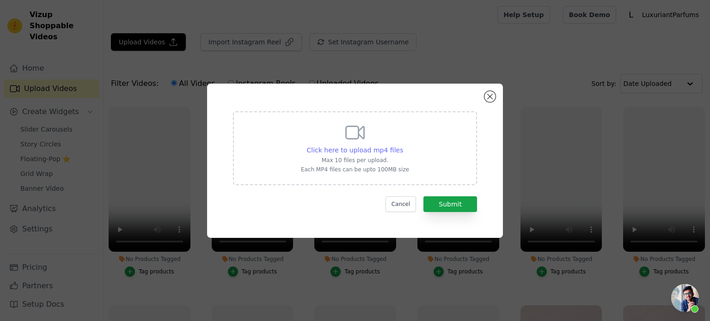
click at [333, 151] on span "Click here to upload mp4 files" at bounding box center [355, 149] width 97 height 7
click at [402, 146] on input "Click here to upload mp4 files Max 10 files per upload. Each MP4 files can be u…" at bounding box center [402, 145] width 0 height 0
type input "C:\fakepath\YUMI.mp4"
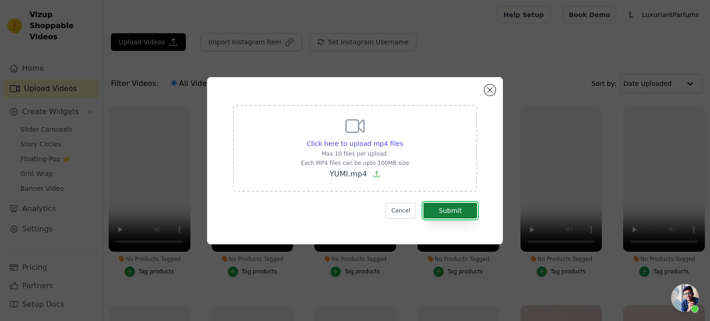
click at [455, 214] on button "Submit" at bounding box center [450, 211] width 54 height 16
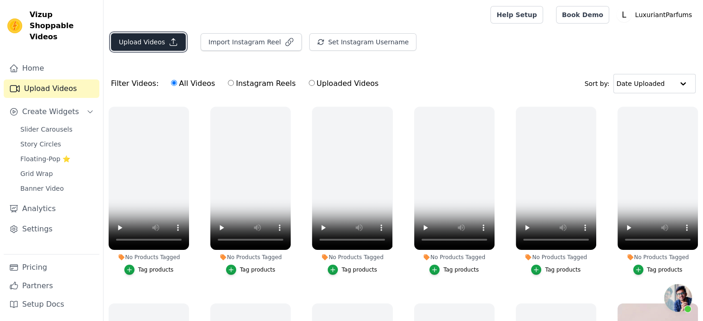
click at [134, 38] on button "Upload Videos" at bounding box center [148, 42] width 75 height 18
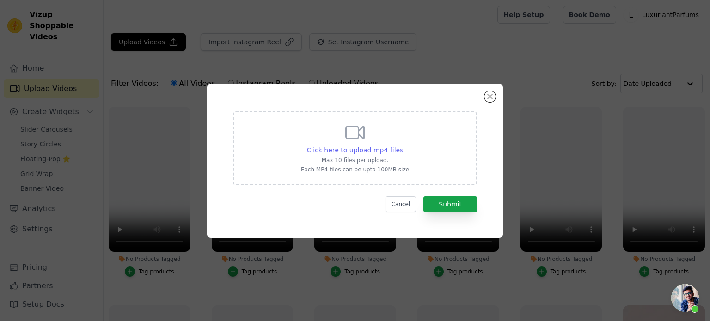
click at [347, 151] on span "Click here to upload mp4 files" at bounding box center [355, 149] width 97 height 7
click at [402, 146] on input "Click here to upload mp4 files Max 10 files per upload. Each MP4 files can be u…" at bounding box center [402, 145] width 0 height 0
type input "C:\fakepath\HIBISCUS.mp4"
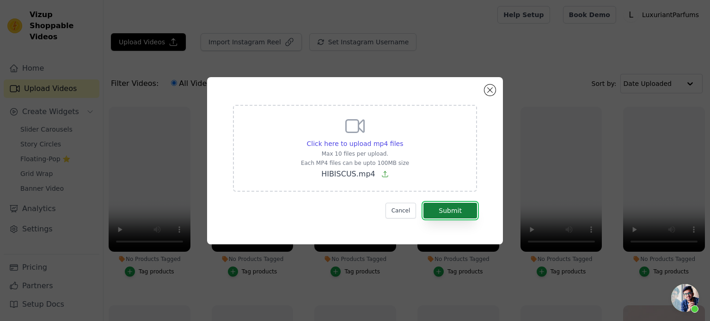
click at [453, 206] on button "Submit" at bounding box center [450, 211] width 54 height 16
